Goal: Register for event/course

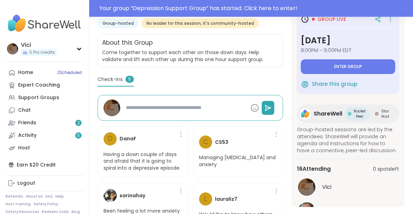
scroll to position [126, 0]
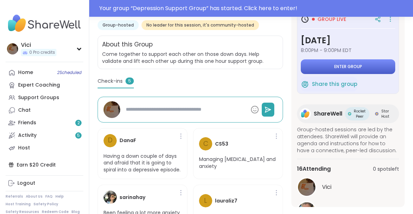
click at [356, 67] on span "Enter group" at bounding box center [348, 67] width 28 height 6
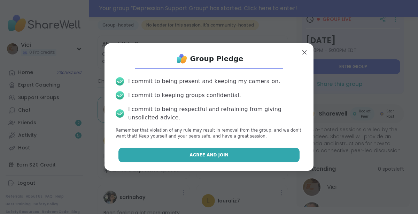
click at [217, 159] on button "Agree and Join" at bounding box center [209, 154] width 182 height 15
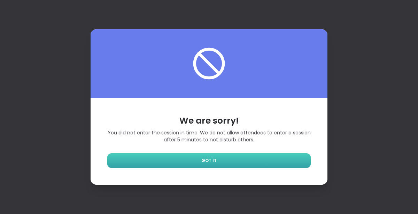
click at [276, 166] on link "GOT IT" at bounding box center [209, 160] width 204 height 15
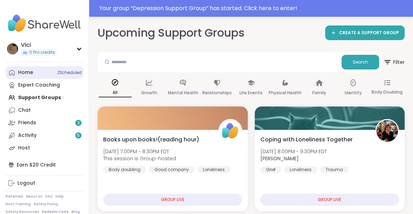
click at [74, 77] on link "Home 2 Scheduled" at bounding box center [45, 72] width 78 height 13
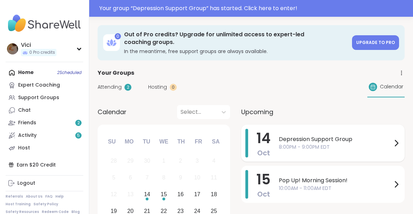
click at [291, 135] on span "Depression Support Group" at bounding box center [335, 139] width 113 height 8
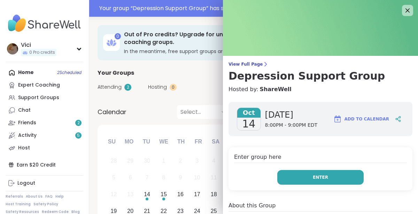
click at [294, 170] on button "Enter" at bounding box center [320, 177] width 86 height 15
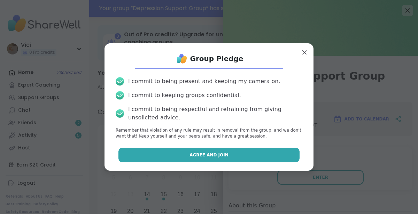
click at [259, 155] on button "Agree and Join" at bounding box center [209, 154] width 182 height 15
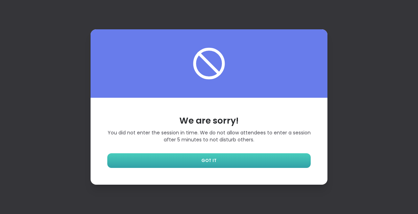
click at [265, 162] on link "GOT IT" at bounding box center [209, 160] width 204 height 15
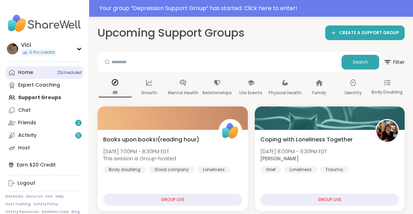
click at [70, 68] on link "Home 2 Scheduled" at bounding box center [45, 72] width 78 height 13
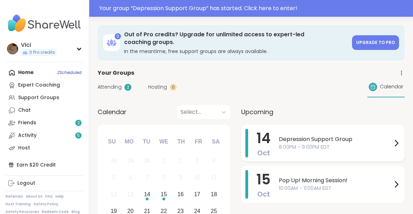
click at [289, 143] on span "8:00PM - 9:00PM EDT" at bounding box center [335, 146] width 113 height 7
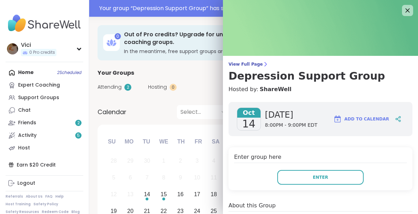
click at [202, 105] on div "Select..." at bounding box center [197, 112] width 40 height 14
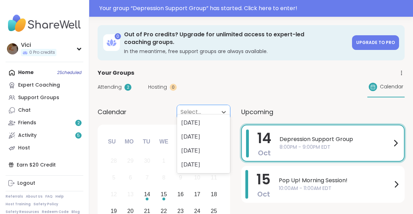
click at [147, 135] on div "Tu" at bounding box center [146, 140] width 15 height 15
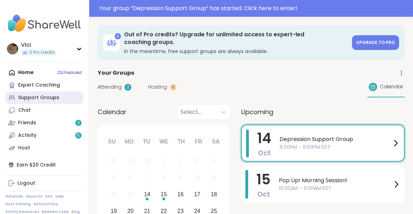
click at [55, 96] on div "Support Groups" at bounding box center [38, 97] width 41 height 7
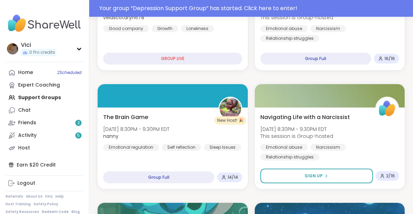
scroll to position [491, 0]
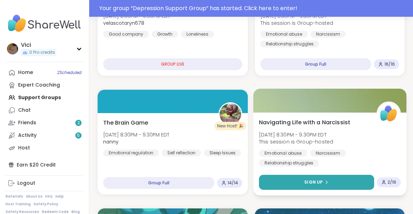
click at [313, 185] on button "Sign Up" at bounding box center [316, 182] width 115 height 15
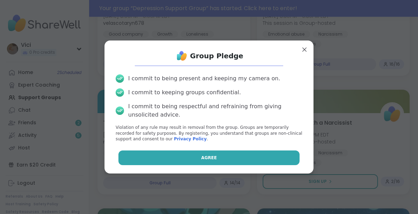
click at [260, 164] on button "Agree" at bounding box center [209, 157] width 182 height 15
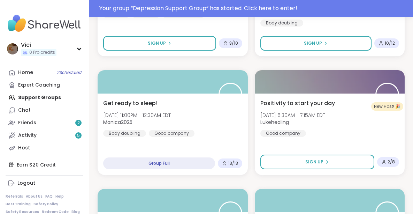
scroll to position [867, 0]
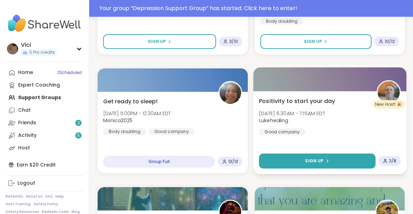
click at [339, 153] on button "Sign Up" at bounding box center [317, 160] width 116 height 15
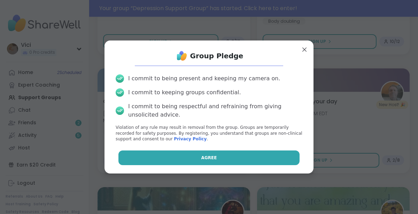
click at [279, 157] on button "Agree" at bounding box center [209, 157] width 182 height 15
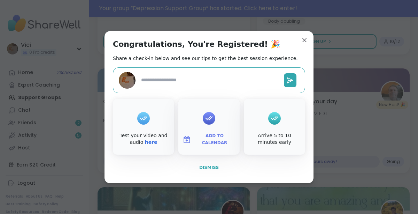
click at [216, 166] on button "Dismiss" at bounding box center [209, 167] width 192 height 15
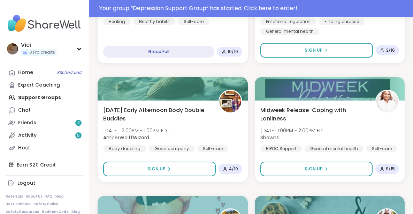
scroll to position [2040, 0]
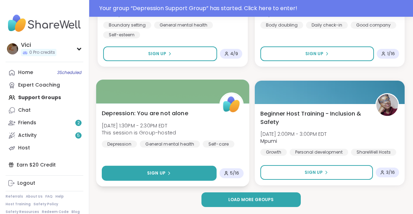
click at [186, 169] on button "Sign Up" at bounding box center [159, 173] width 115 height 15
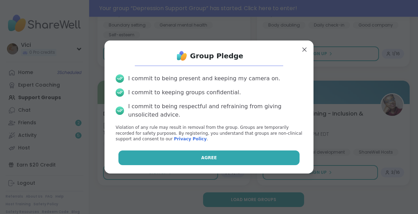
click at [178, 155] on button "Agree" at bounding box center [209, 157] width 182 height 15
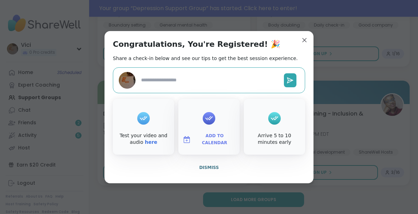
type textarea "*"
click at [207, 173] on button "Dismiss" at bounding box center [209, 167] width 192 height 15
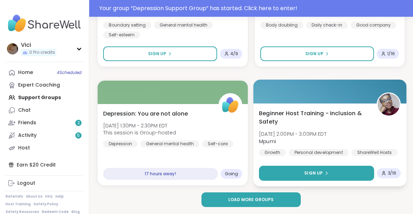
click at [321, 169] on button "Sign Up" at bounding box center [316, 173] width 115 height 15
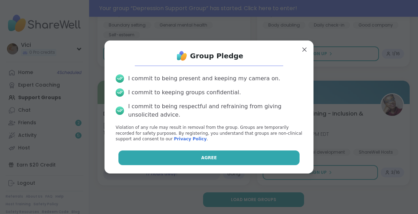
click at [252, 154] on button "Agree" at bounding box center [209, 157] width 182 height 15
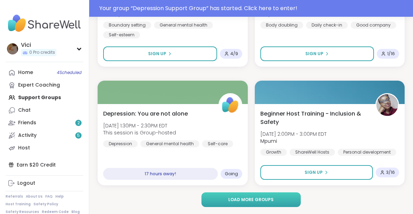
click at [265, 202] on span "Load more groups" at bounding box center [250, 199] width 45 height 6
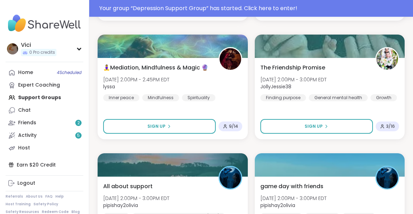
scroll to position [2208, 0]
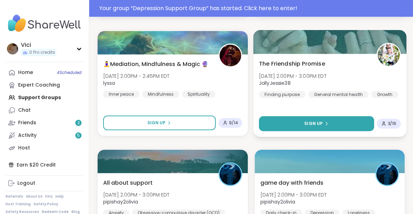
click at [334, 127] on button "Sign Up" at bounding box center [316, 123] width 115 height 15
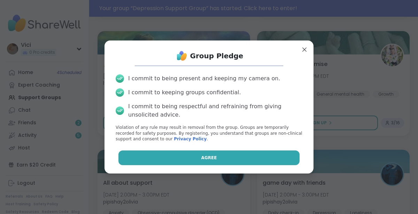
click at [260, 151] on button "Agree" at bounding box center [209, 157] width 182 height 15
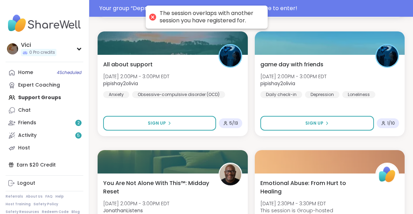
scroll to position [2365, 0]
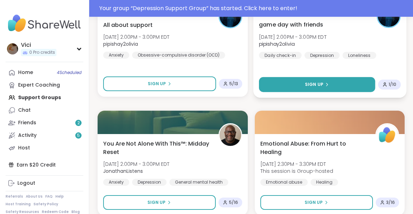
click at [327, 79] on button "Sign Up" at bounding box center [317, 84] width 116 height 15
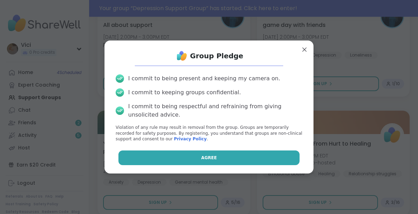
click at [217, 154] on button "Agree" at bounding box center [209, 157] width 182 height 15
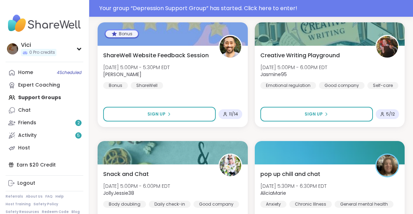
scroll to position [2935, 0]
